Goal: Task Accomplishment & Management: Use online tool/utility

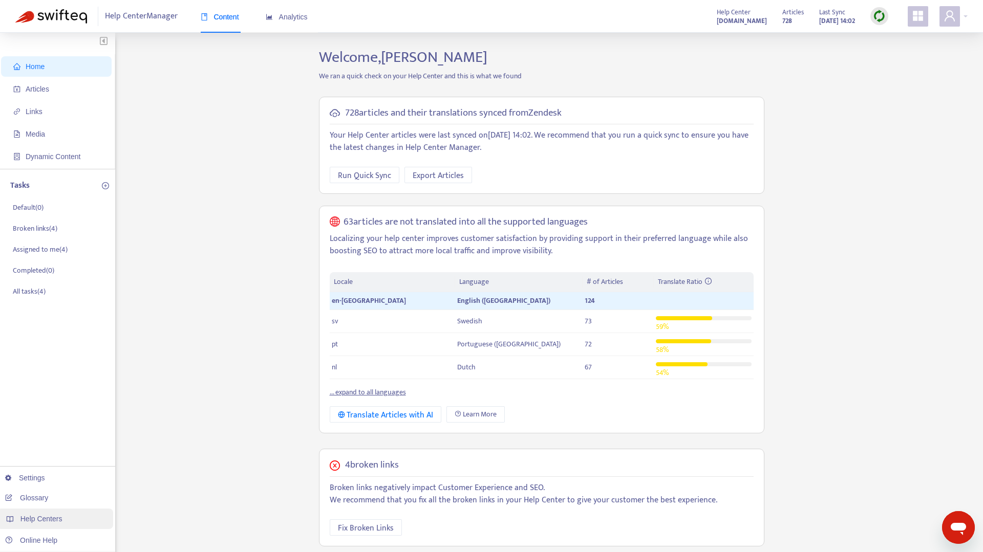
click at [47, 521] on span "Help Centers" at bounding box center [41, 519] width 42 height 8
click at [163, 503] on link "Add Help Center" at bounding box center [159, 498] width 64 height 8
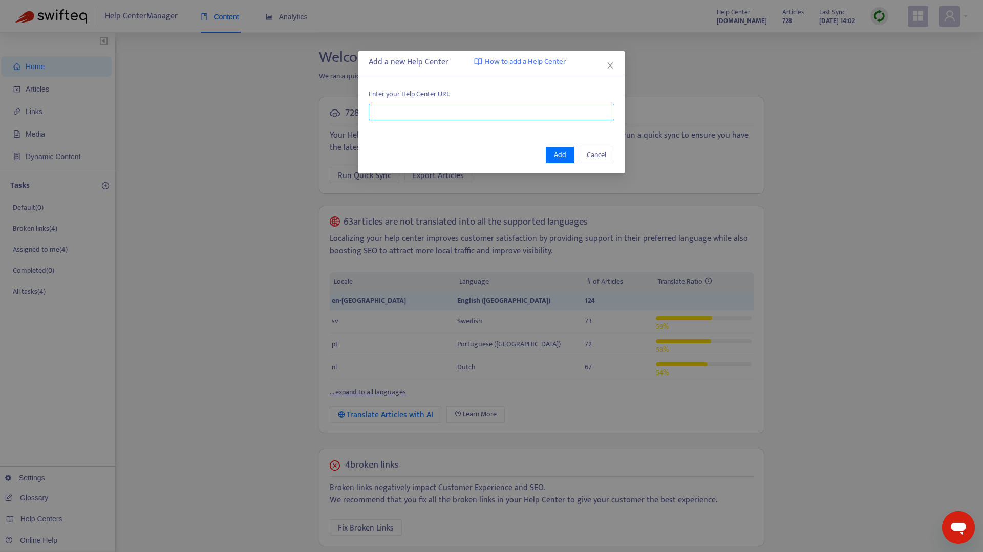
click at [442, 111] on input "text" at bounding box center [492, 112] width 246 height 16
click at [443, 121] on div "Enter your Help Center URL" at bounding box center [491, 104] width 266 height 52
click at [442, 114] on input "text" at bounding box center [492, 112] width 246 height 16
paste input "**********"
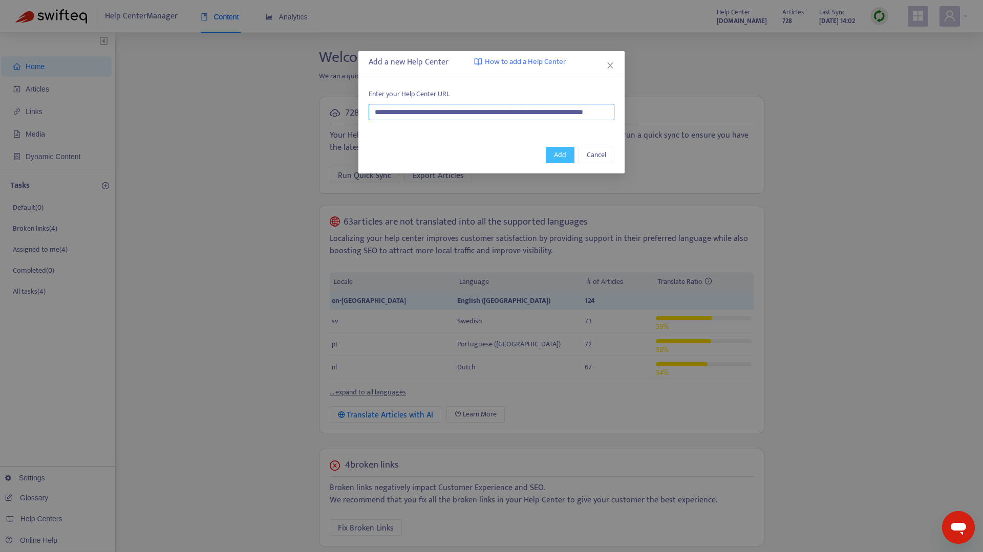
type input "**********"
click at [560, 157] on span "Add" at bounding box center [560, 154] width 12 height 11
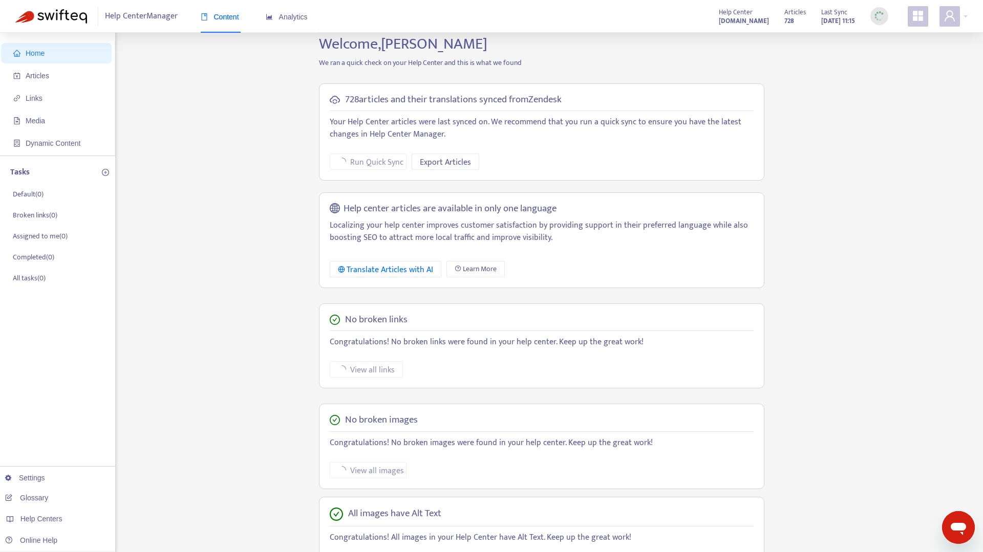
scroll to position [0, 0]
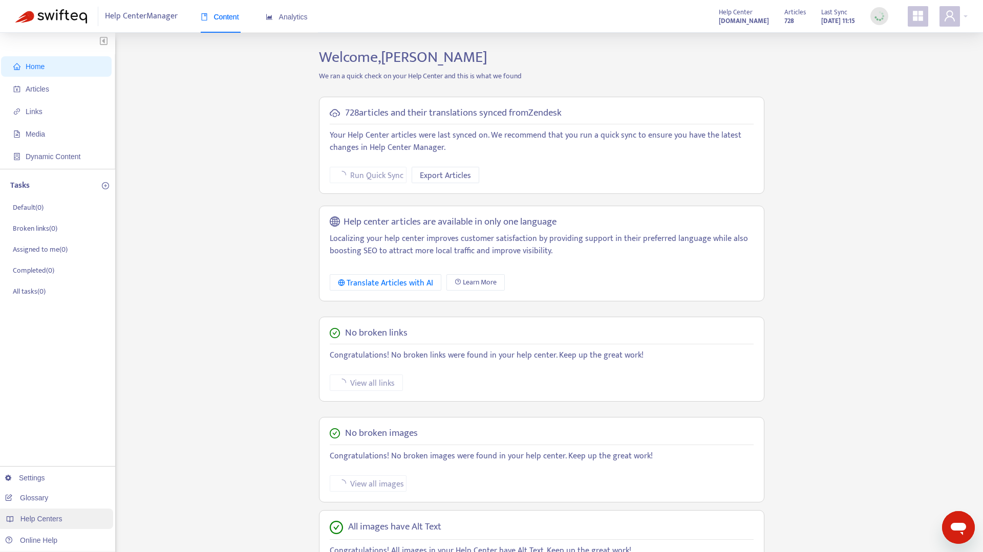
click at [60, 517] on span "Help Centers" at bounding box center [41, 519] width 42 height 8
click at [174, 517] on link "Disconnect Center" at bounding box center [162, 518] width 70 height 8
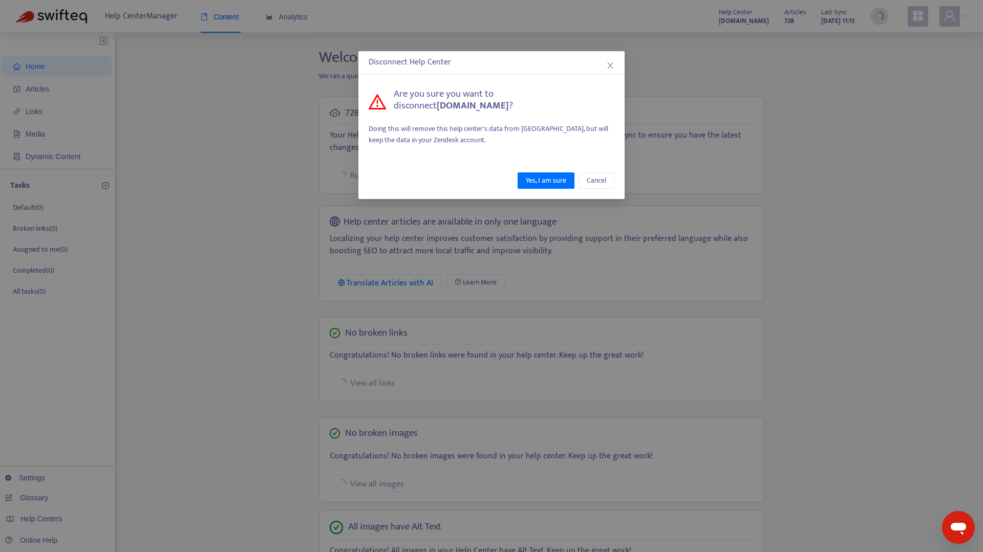
click at [114, 530] on div "Disconnect Help Center Are you sure you want to disconnect playtomic.zendesk.co…" at bounding box center [491, 276] width 983 height 552
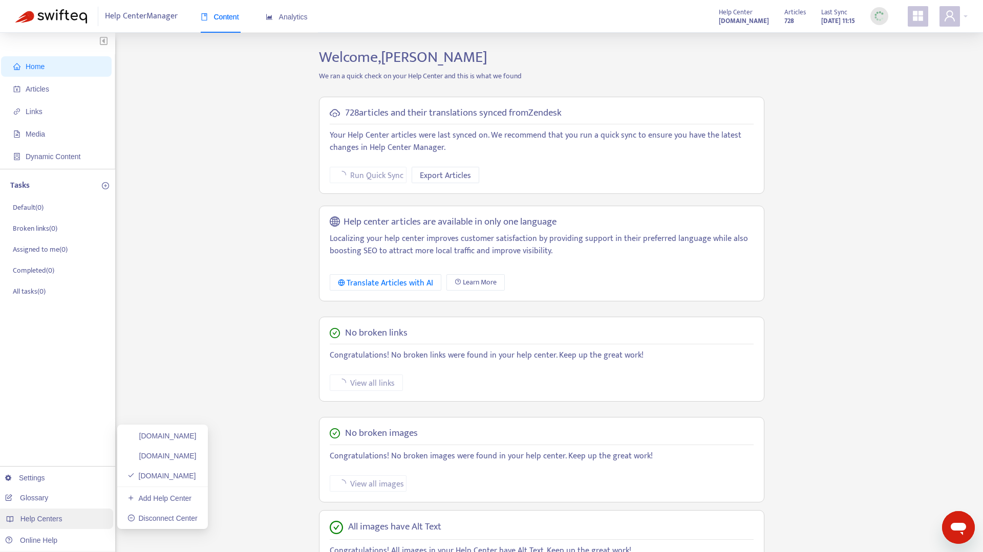
click at [59, 517] on span "Help Centers" at bounding box center [41, 519] width 42 height 8
click at [45, 513] on div "Help Centers" at bounding box center [55, 519] width 116 height 20
click at [171, 517] on link "Disconnect Center" at bounding box center [162, 518] width 70 height 8
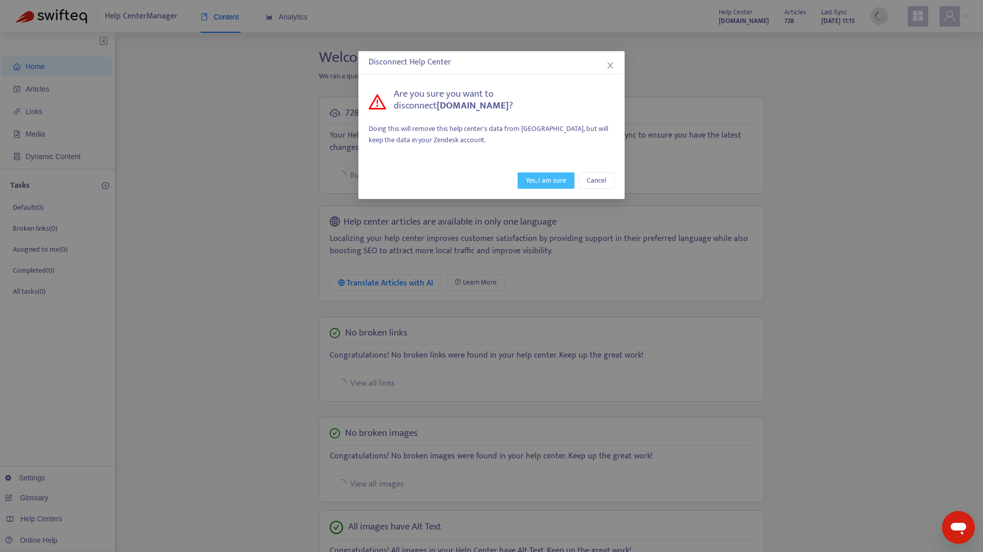
click at [548, 176] on span "Yes, I am sure" at bounding box center [546, 180] width 40 height 11
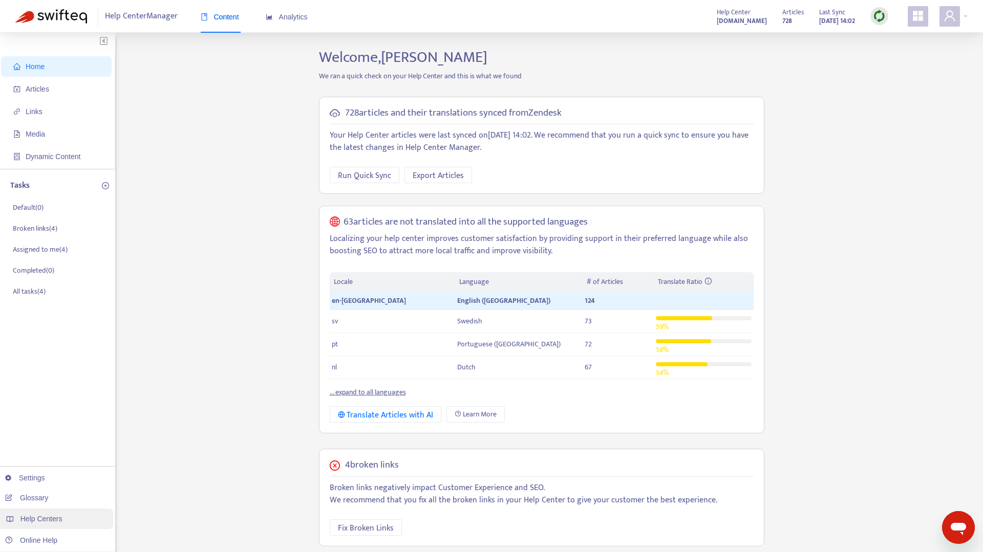
click at [49, 515] on span "Help Centers" at bounding box center [41, 519] width 42 height 8
